Goal: Find specific page/section: Find specific page/section

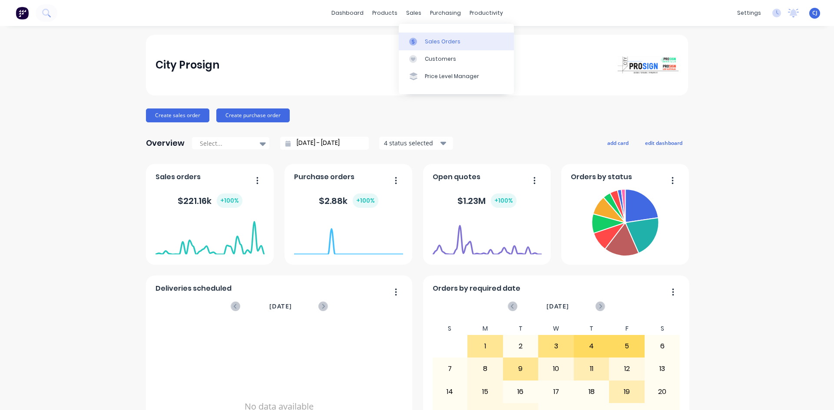
click at [424, 40] on link "Sales Orders" at bounding box center [456, 41] width 115 height 17
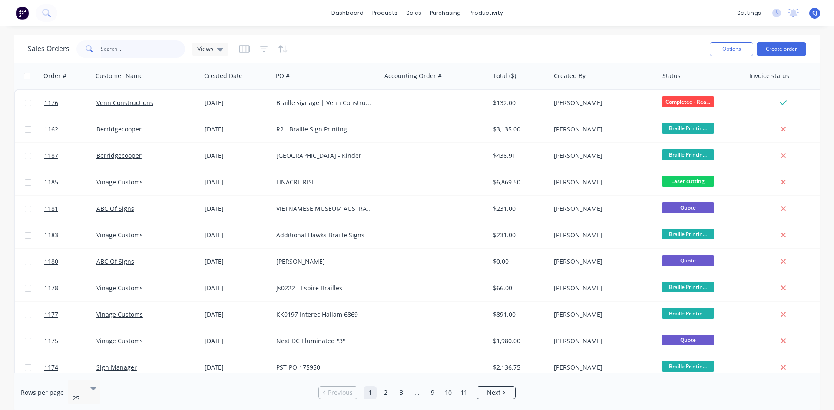
click at [126, 44] on input "text" at bounding box center [143, 48] width 85 height 17
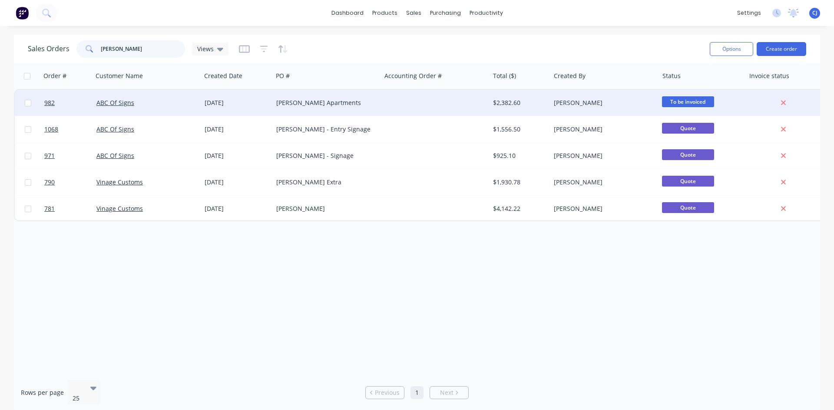
type input "[PERSON_NAME]"
click at [326, 111] on div "[PERSON_NAME] Apartments" at bounding box center [327, 103] width 108 height 26
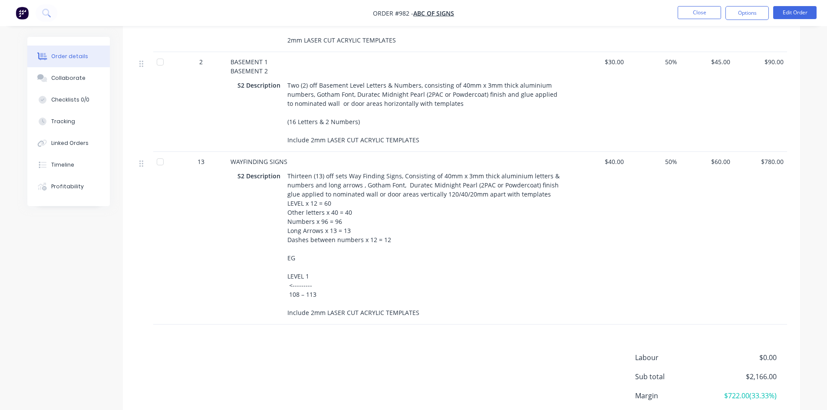
scroll to position [802, 0]
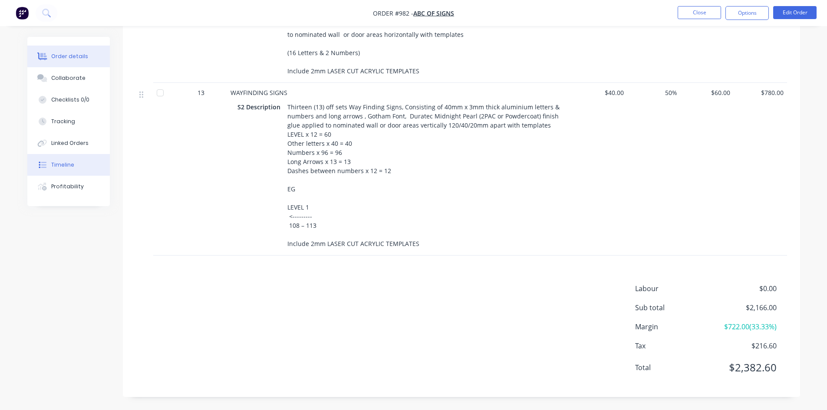
click at [34, 158] on button "Timeline" at bounding box center [68, 165] width 82 height 22
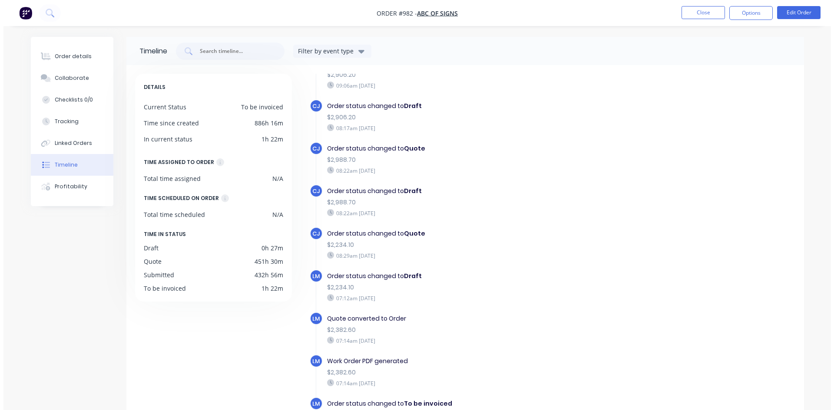
scroll to position [182, 0]
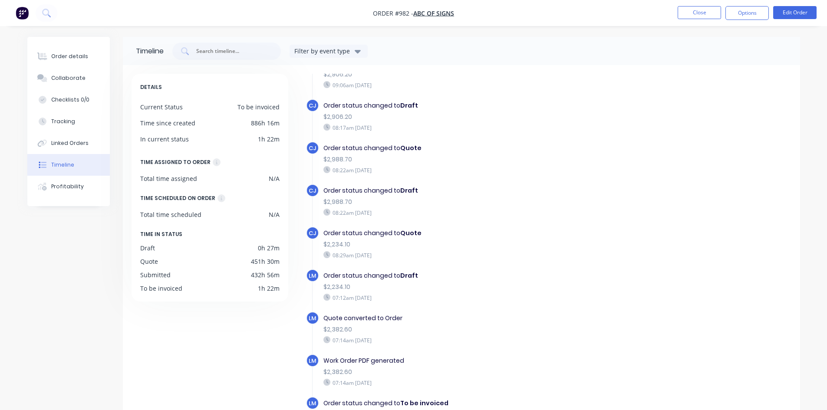
click at [21, 9] on img "button" at bounding box center [22, 13] width 13 height 13
